Goal: Contribute content

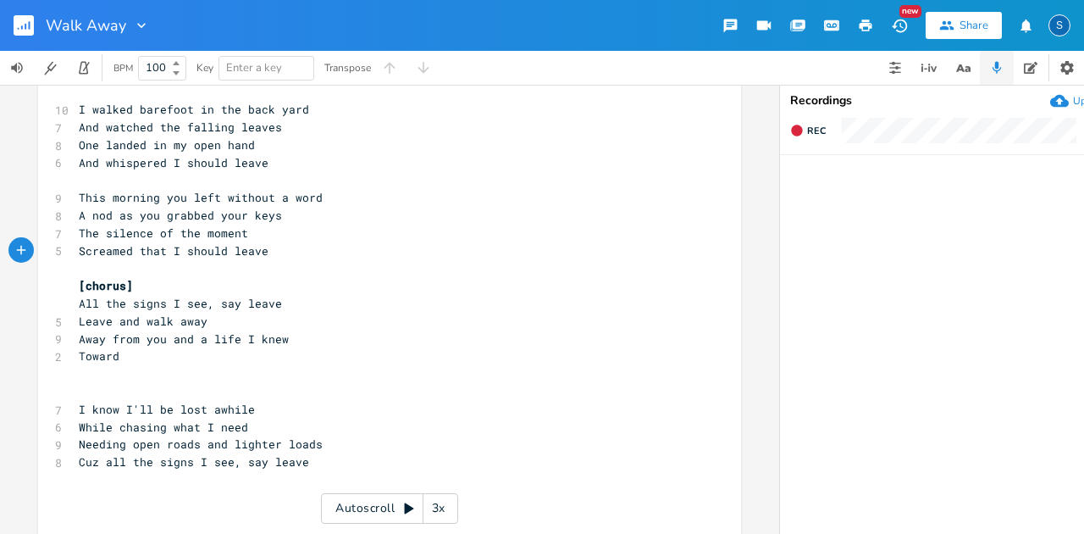
scroll to position [113, 0]
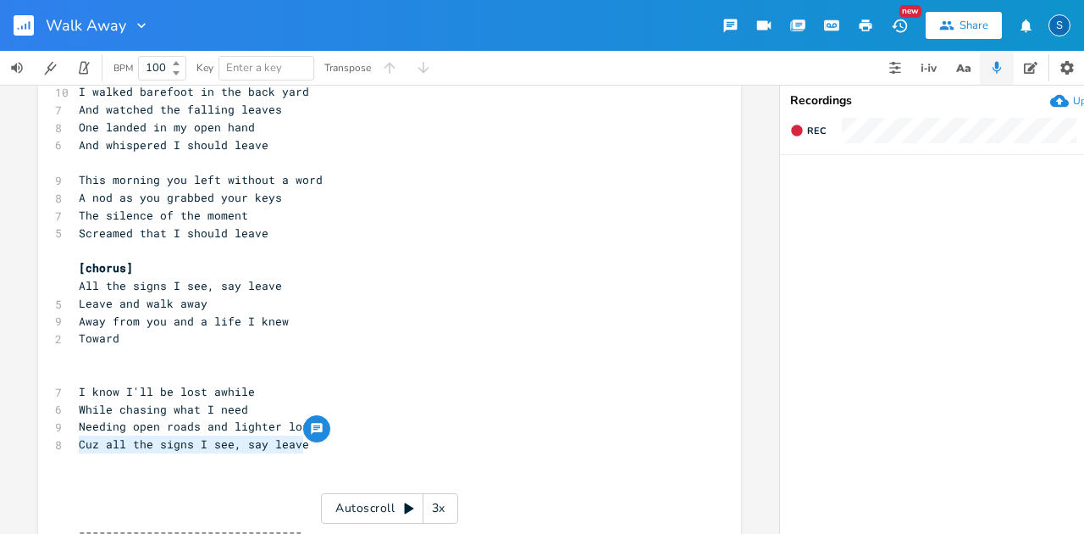
drag, startPoint x: 73, startPoint y: 445, endPoint x: 300, endPoint y: 440, distance: 227.0
click at [301, 440] on div "Cuz all the signs I see, say leave x 1 Moab 4 Prompt: Walk Away [DATE] ​ 10 I w…" at bounding box center [389, 528] width 703 height 1093
type textarea "Th"
type textarea "Cuz all the signs I see, say leave"
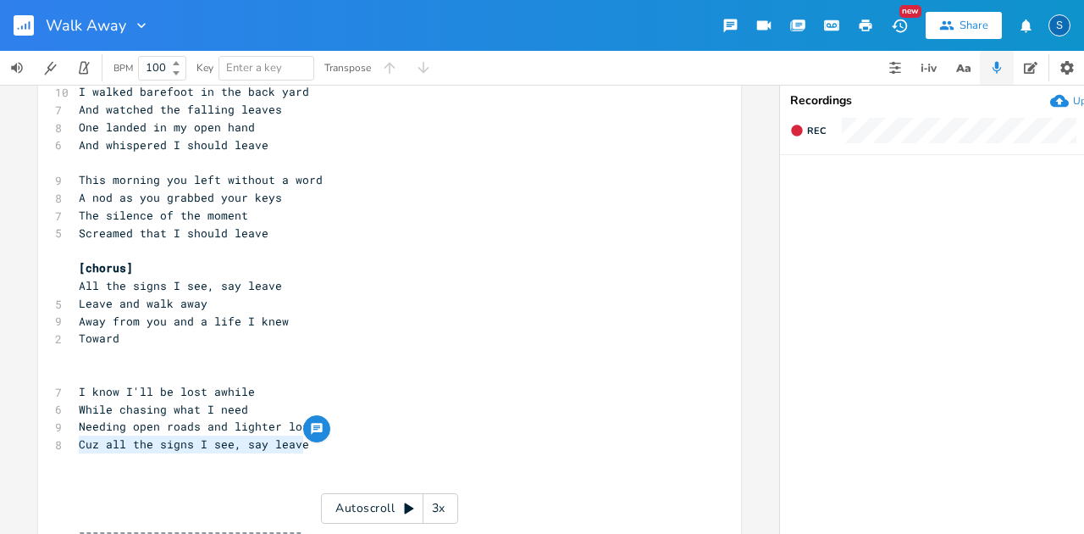
click at [310, 457] on pre "​" at bounding box center [380, 462] width 611 height 18
drag, startPoint x: 72, startPoint y: 443, endPoint x: 98, endPoint y: 445, distance: 26.4
click at [75, 442] on pre "Cuz all the signs I see, say leave" at bounding box center [380, 444] width 611 height 18
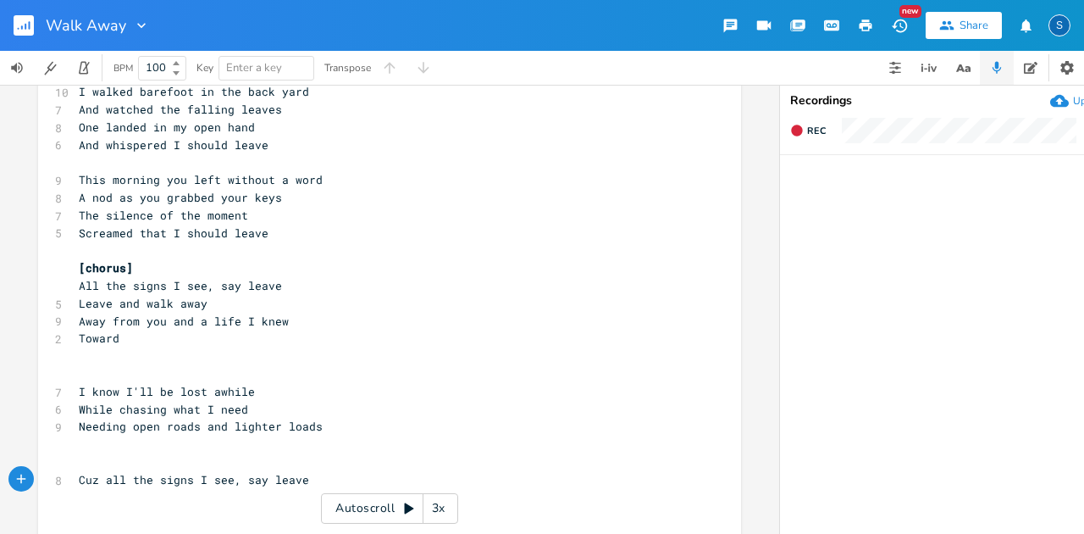
click at [82, 439] on pre "​" at bounding box center [380, 444] width 611 height 18
type textarea "Sure signe"
type textarea "s that I should leave"
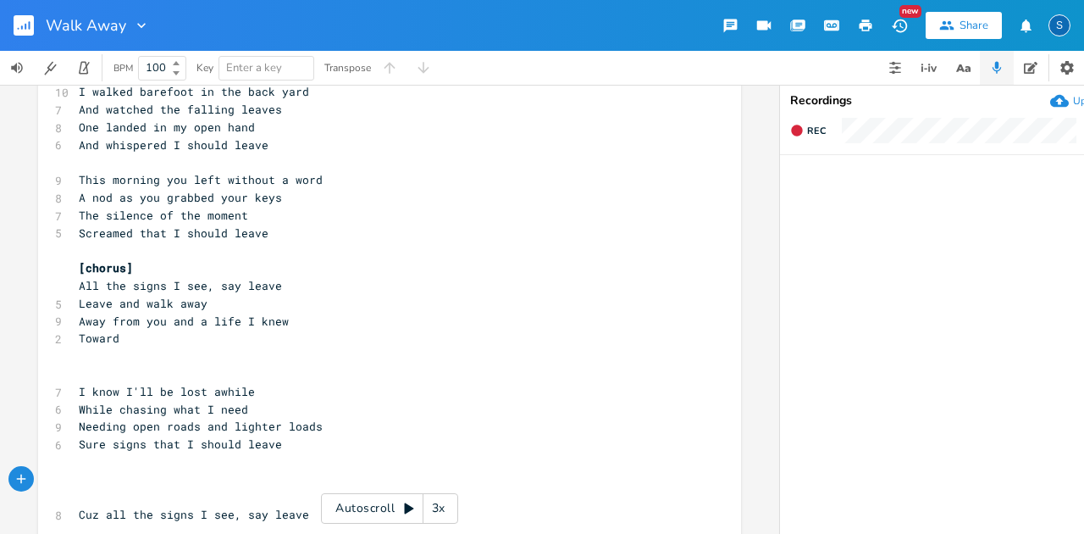
click at [23, 24] on rect "button" at bounding box center [24, 25] width 20 height 20
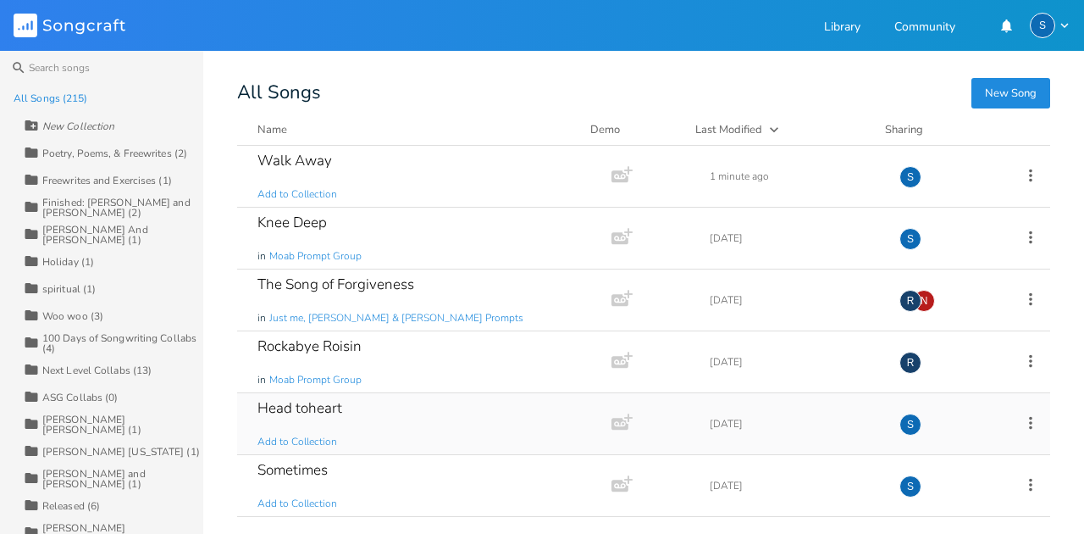
click at [320, 408] on div "Head toheart" at bounding box center [299, 408] width 85 height 14
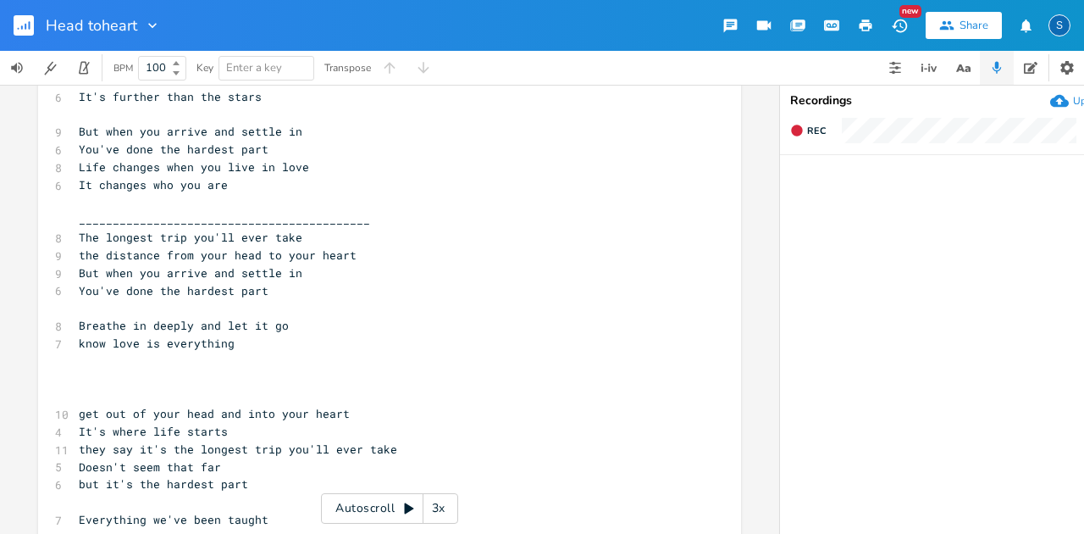
scroll to position [169, 0]
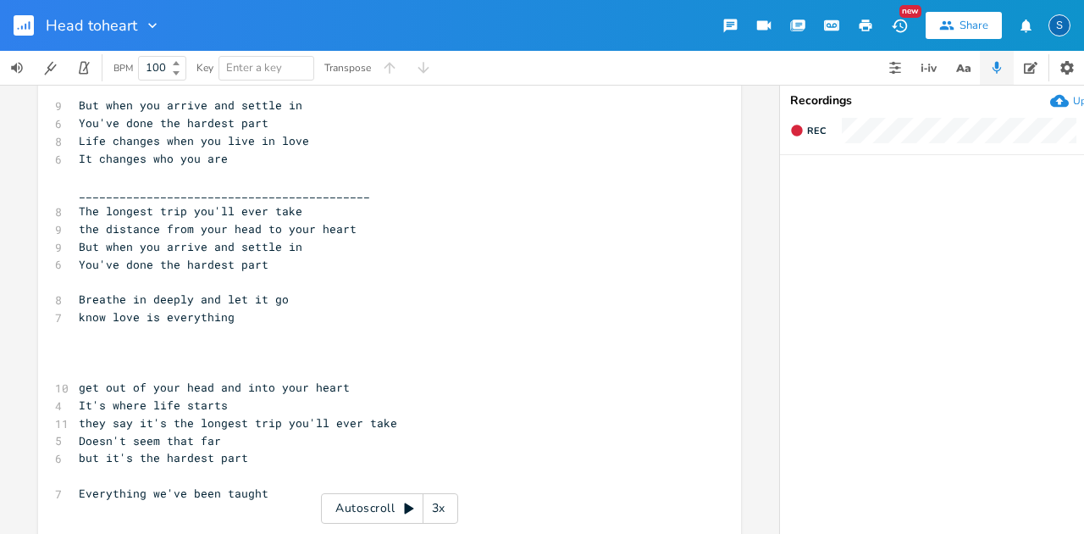
click at [75, 297] on pre "Breathe in deeply and let it go" at bounding box center [380, 299] width 611 height 18
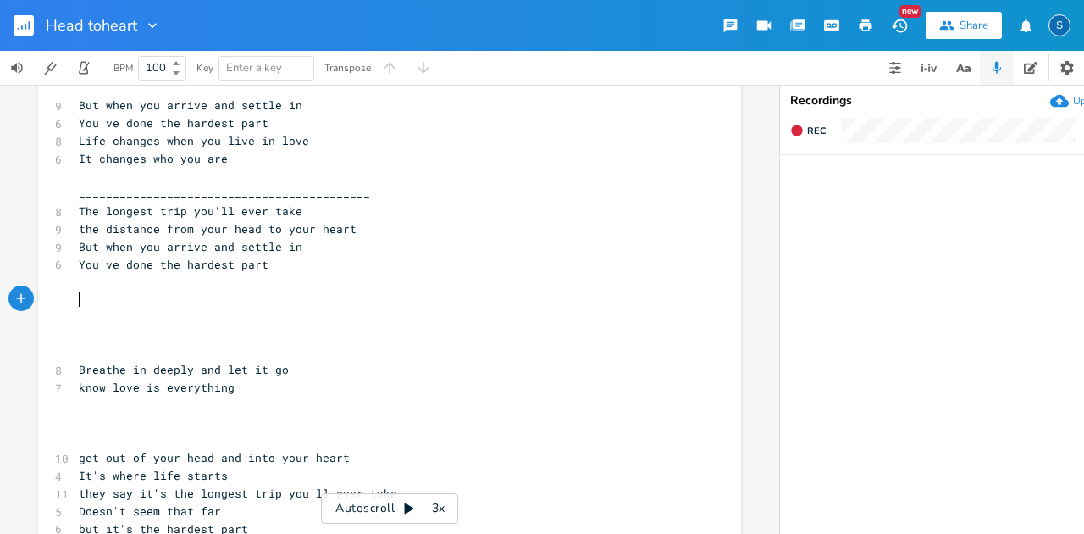
click at [77, 296] on pre "​" at bounding box center [380, 299] width 611 height 18
